Goal: Navigation & Orientation: Go to known website

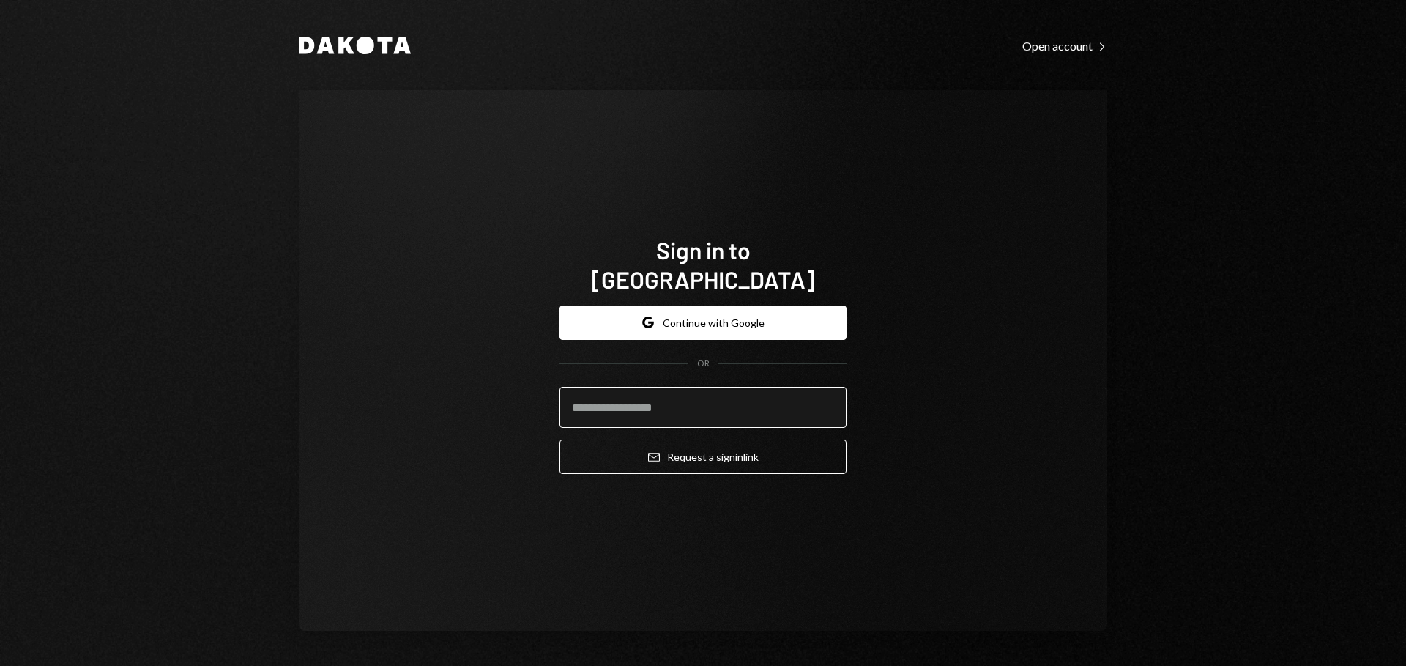
click at [615, 407] on input "email" at bounding box center [702, 407] width 287 height 41
type input "**********"
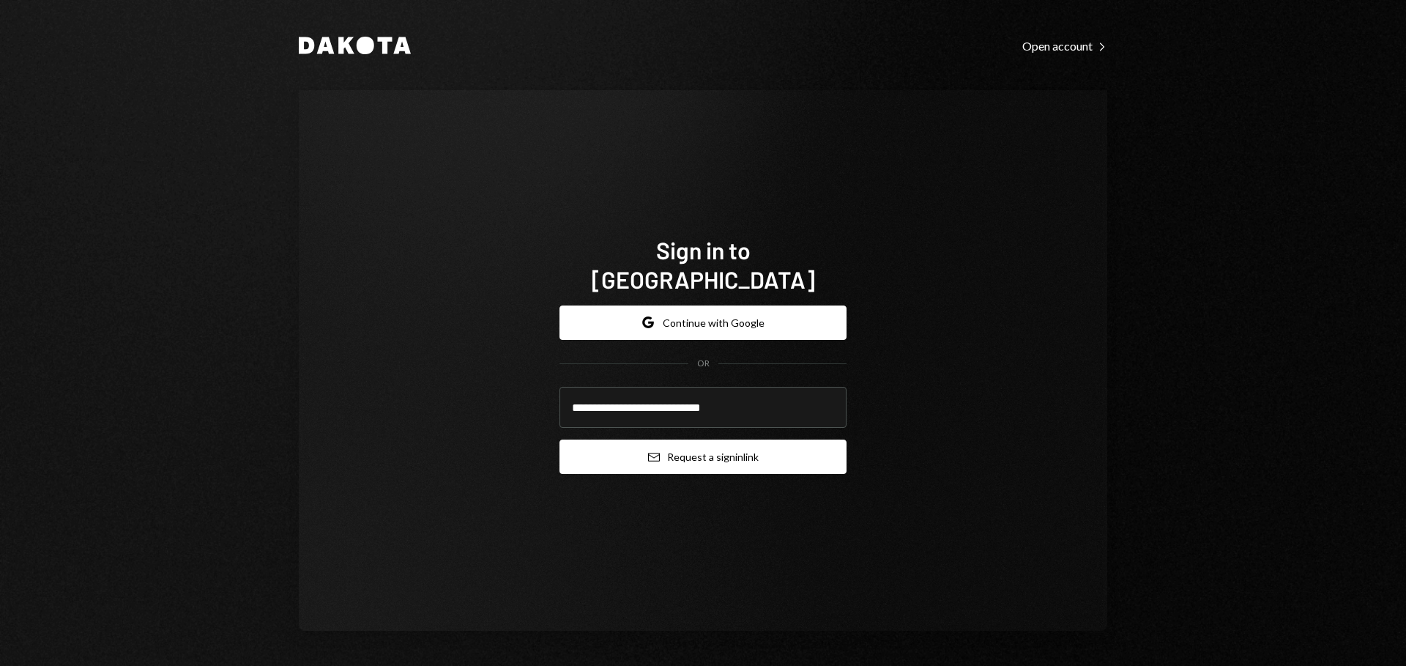
click at [634, 442] on button "Email Request a sign in link" at bounding box center [702, 456] width 287 height 34
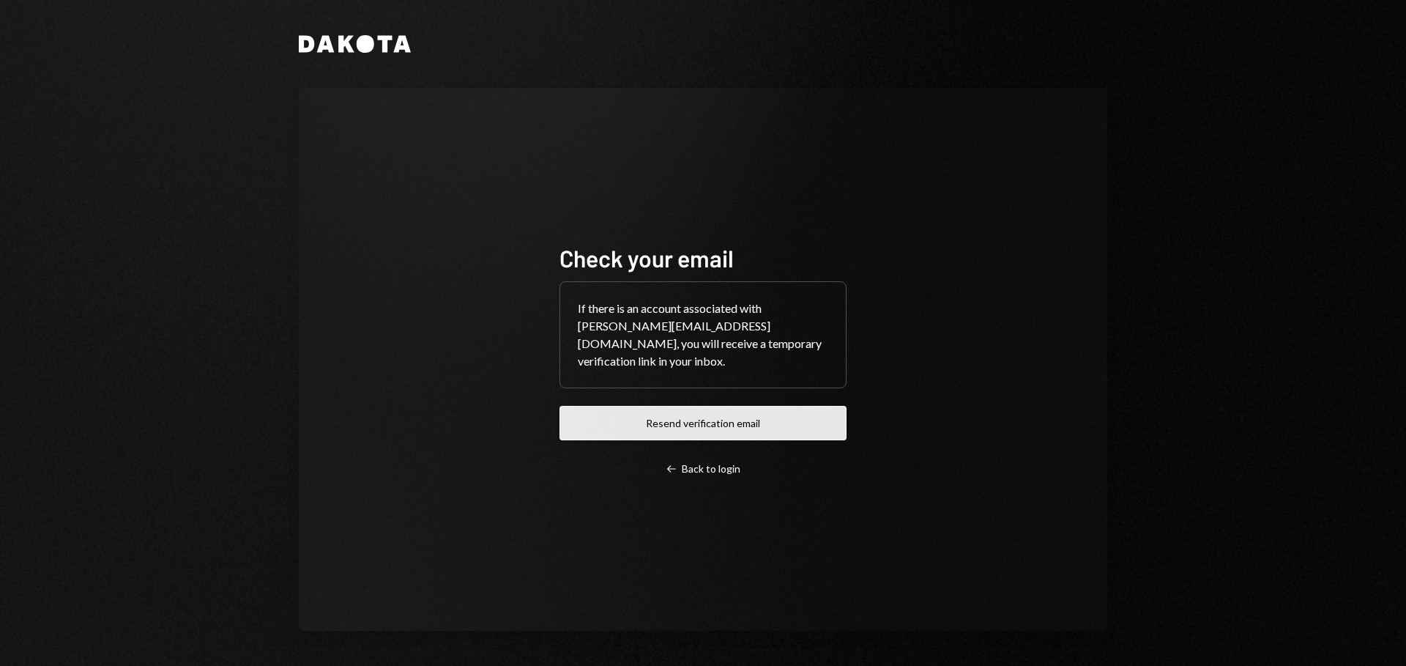
click at [643, 410] on button "Resend verification email" at bounding box center [702, 423] width 287 height 34
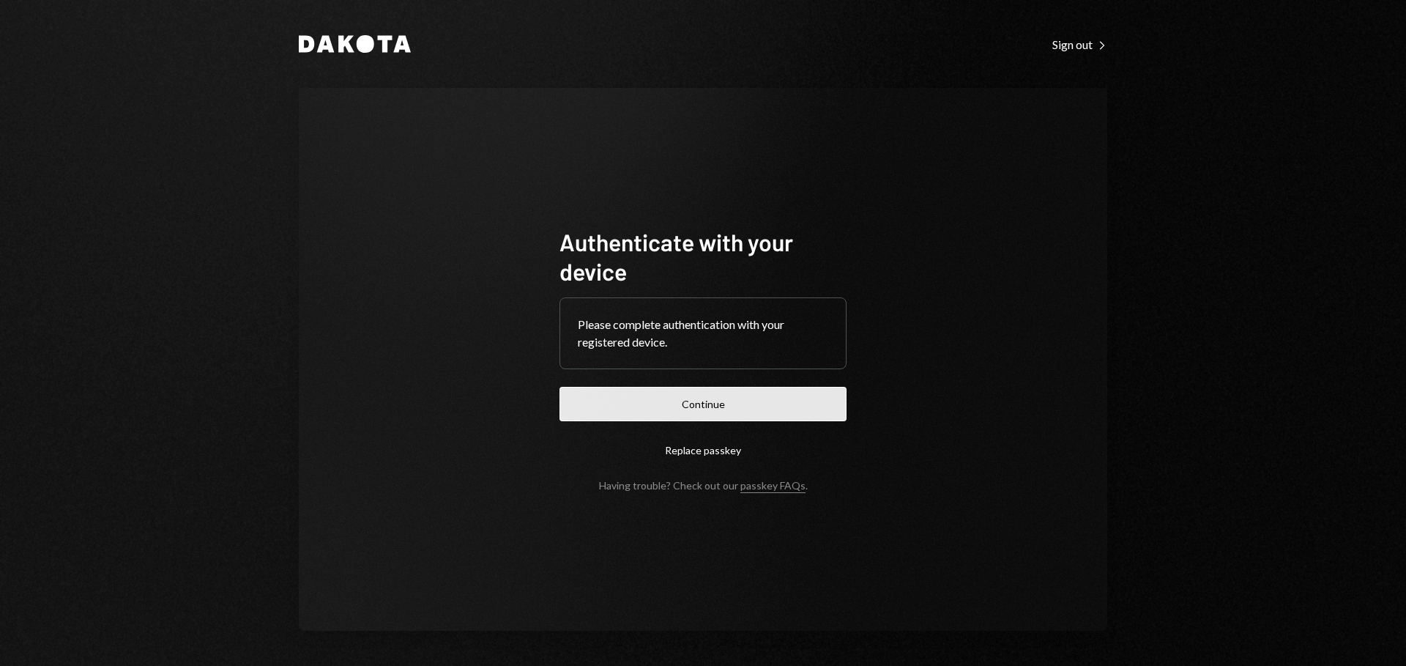
click at [684, 401] on button "Continue" at bounding box center [702, 404] width 287 height 34
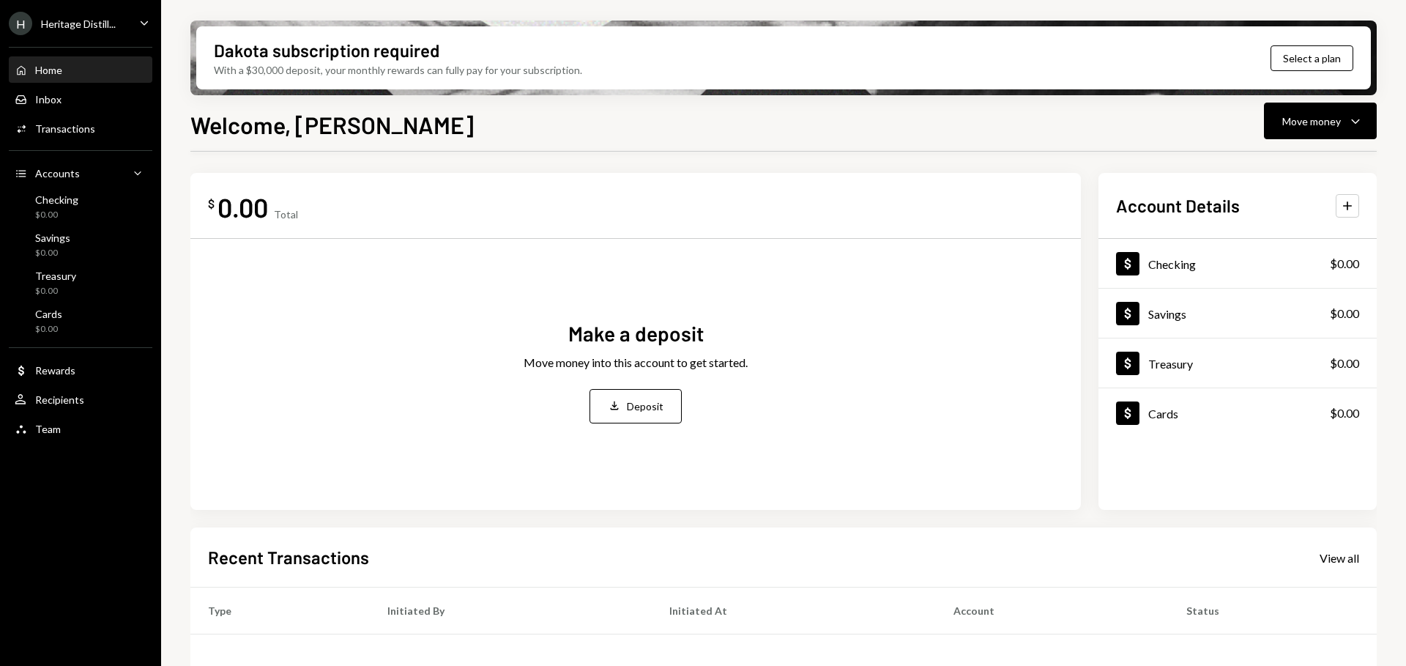
scroll to position [1, 0]
